Goal: Task Accomplishment & Management: Complete application form

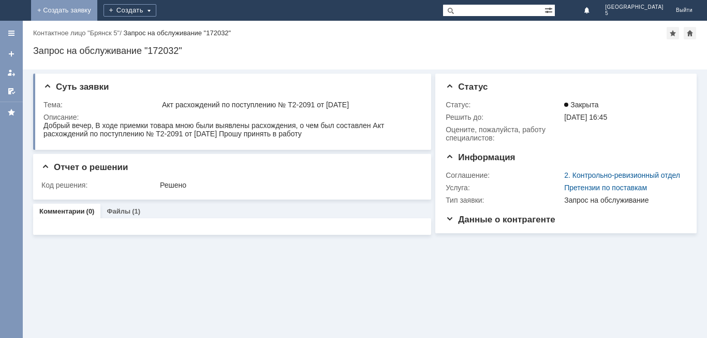
click at [97, 13] on link "+ Создать заявку" at bounding box center [64, 10] width 66 height 21
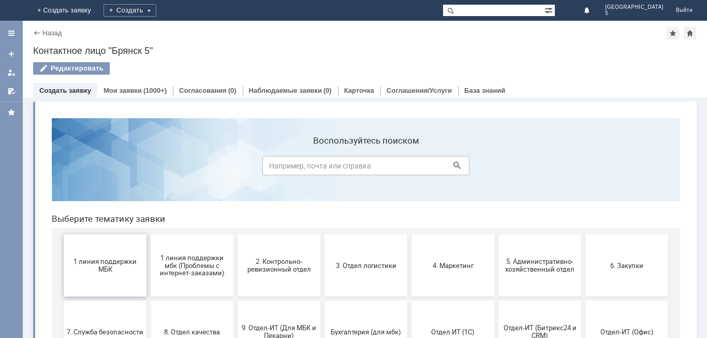
click at [112, 263] on span "1 линия поддержки МБК" at bounding box center [105, 265] width 77 height 16
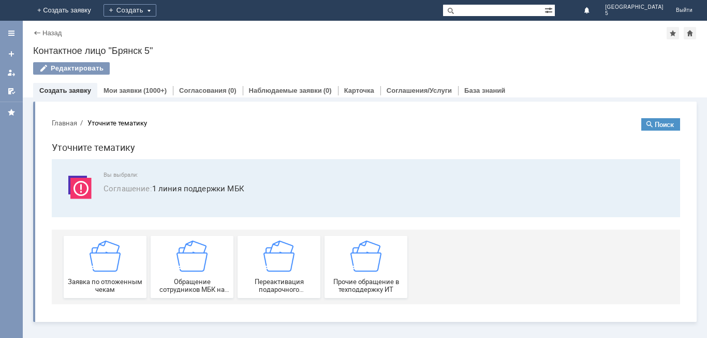
click at [112, 263] on img at bounding box center [105, 255] width 31 height 31
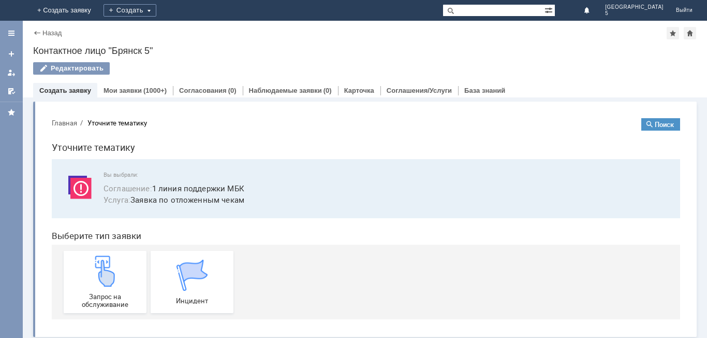
click at [112, 263] on img at bounding box center [105, 270] width 31 height 31
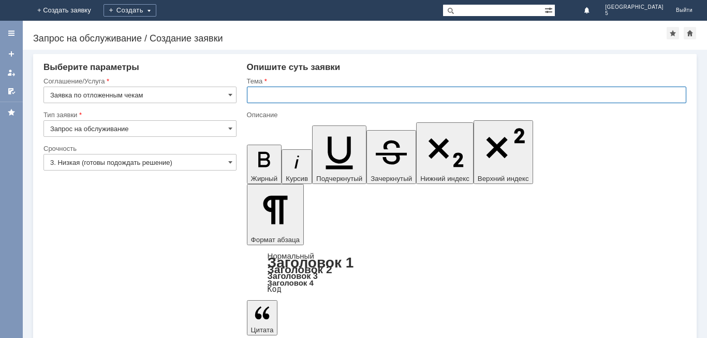
click at [264, 98] on input "text" at bounding box center [467, 94] width 440 height 17
type input "отложенный чек"
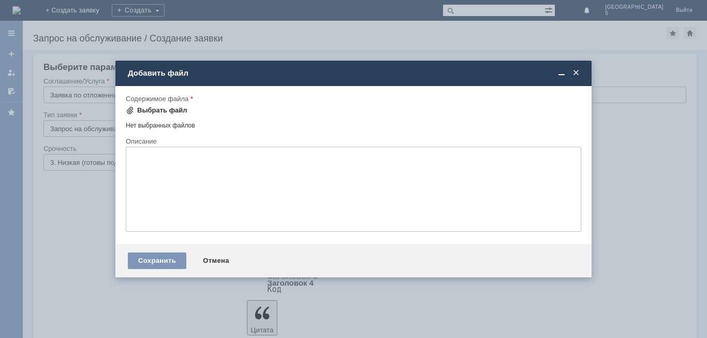
click at [158, 111] on div "Выбрать файл" at bounding box center [162, 110] width 50 height 8
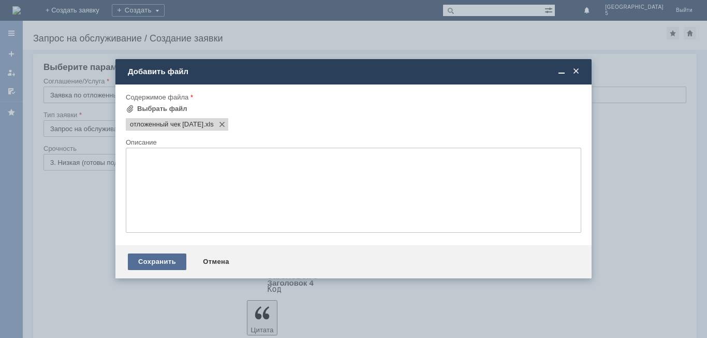
click at [153, 264] on div "Сохранить" at bounding box center [157, 261] width 59 height 17
